Goal: Find specific page/section: Find specific page/section

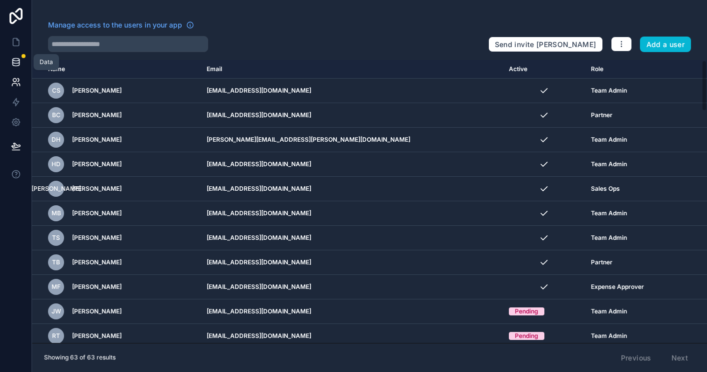
click at [16, 61] on icon at bounding box center [16, 62] width 10 height 10
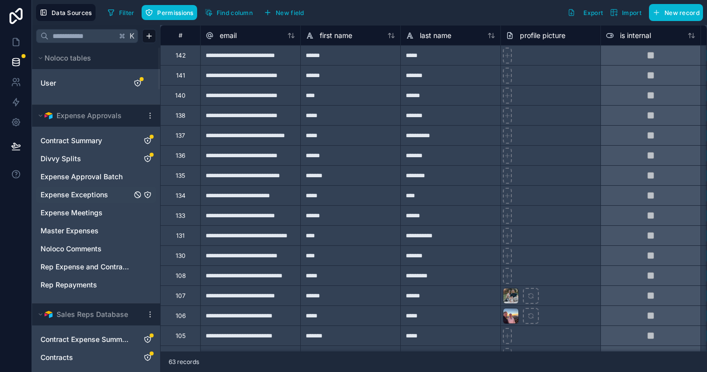
scroll to position [5, 0]
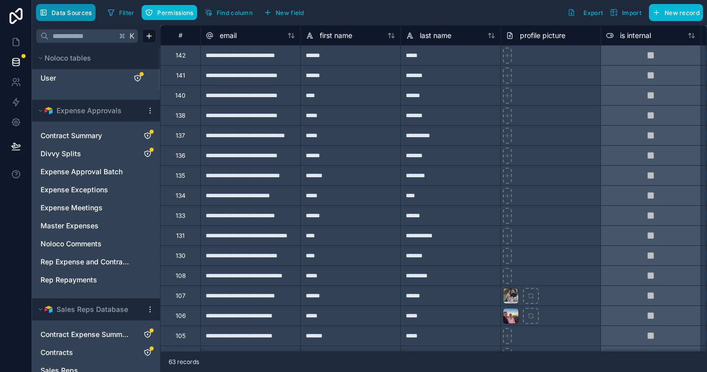
click at [74, 18] on button "Data Sources" at bounding box center [66, 12] width 60 height 17
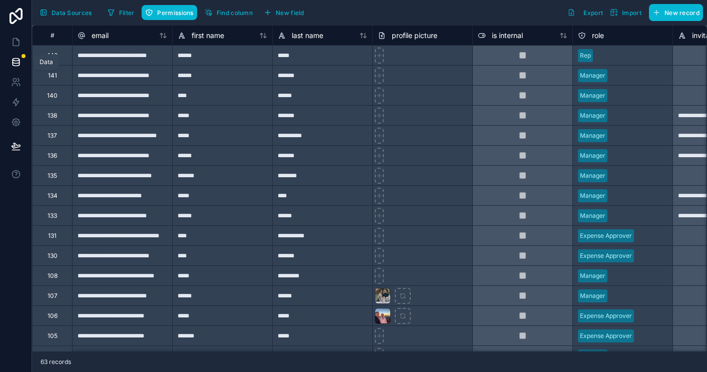
click at [14, 66] on icon at bounding box center [16, 64] width 7 height 4
click at [15, 71] on link at bounding box center [16, 62] width 32 height 20
click at [78, 15] on span "Data Sources" at bounding box center [72, 13] width 41 height 8
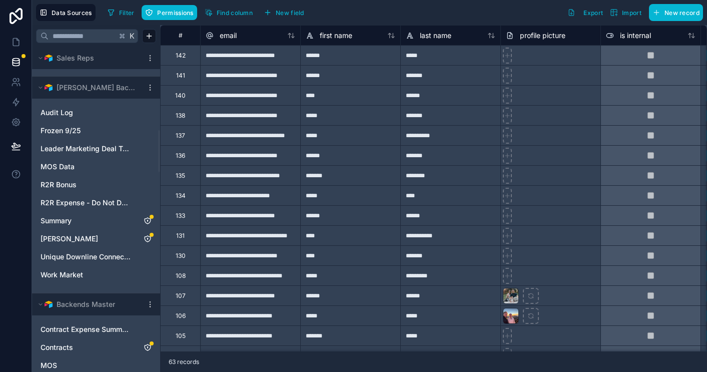
scroll to position [643, 0]
click at [71, 243] on span "[PERSON_NAME]" at bounding box center [70, 238] width 58 height 10
